Goal: Information Seeking & Learning: Learn about a topic

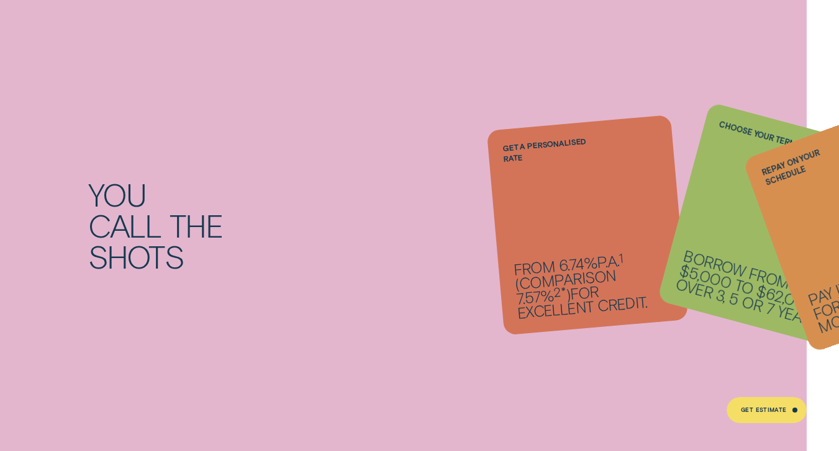
scroll to position [863, 0]
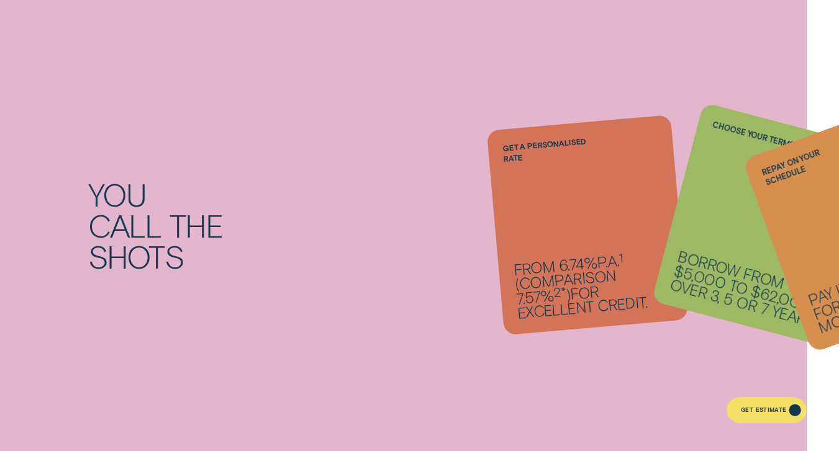
click at [760, 421] on div "Get Estimate" at bounding box center [766, 410] width 81 height 26
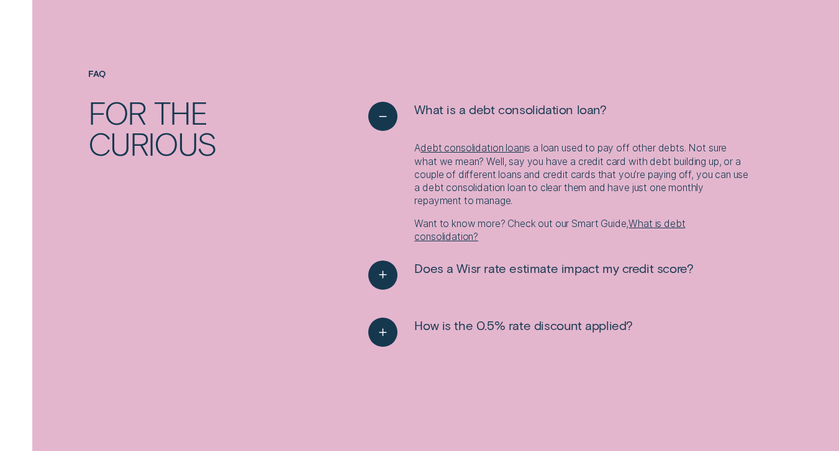
scroll to position [1330, 0]
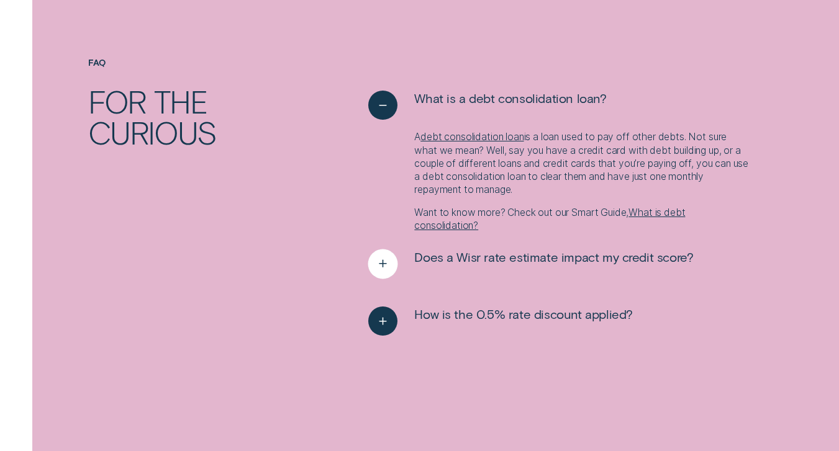
click at [380, 264] on icon "See more" at bounding box center [383, 264] width 15 height 19
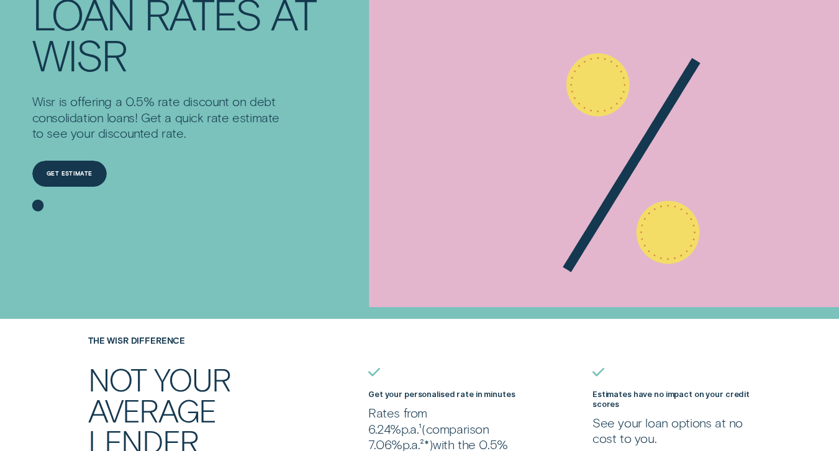
scroll to position [0, 0]
